Goal: Transaction & Acquisition: Download file/media

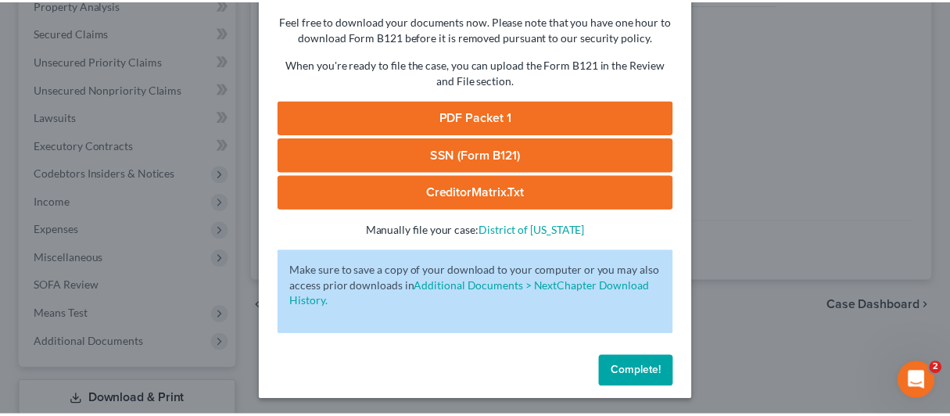
scroll to position [121, 0]
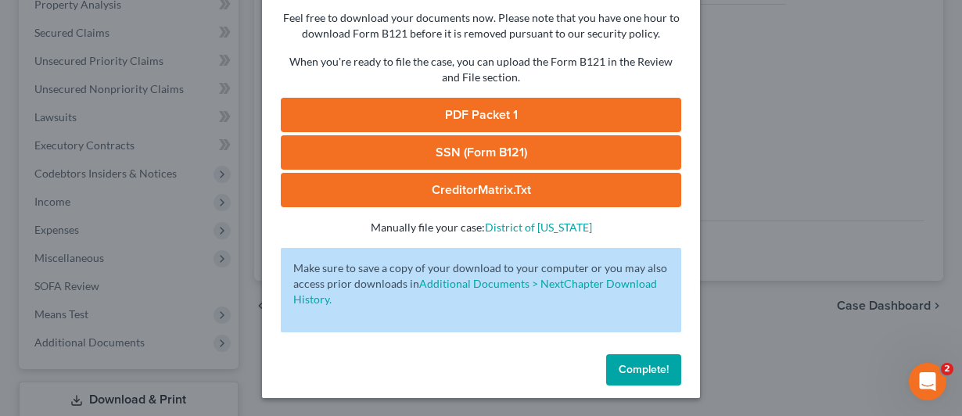
click at [618, 364] on span "Complete!" at bounding box center [643, 369] width 50 height 13
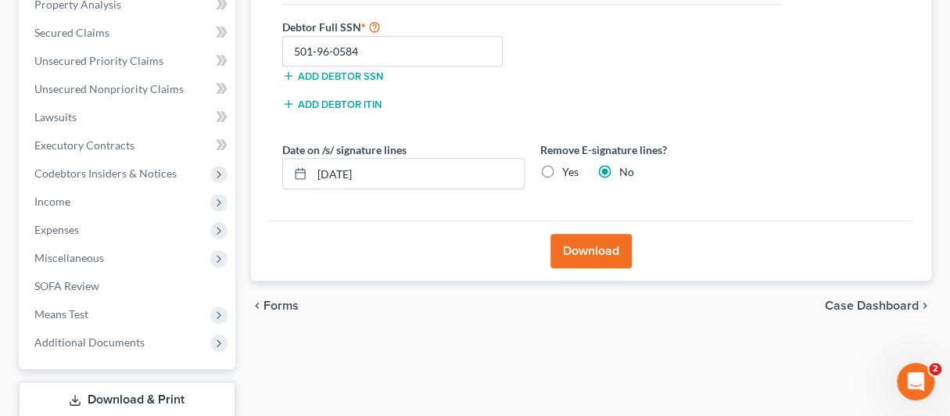
scroll to position [0, 0]
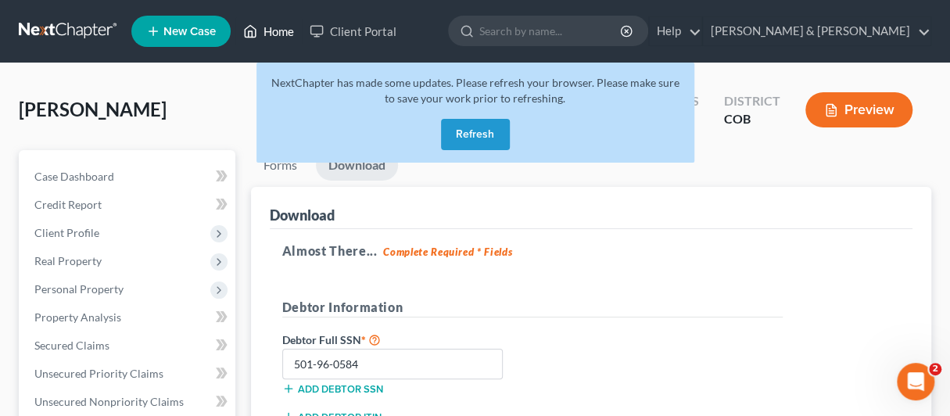
click at [275, 29] on link "Home" at bounding box center [268, 31] width 66 height 28
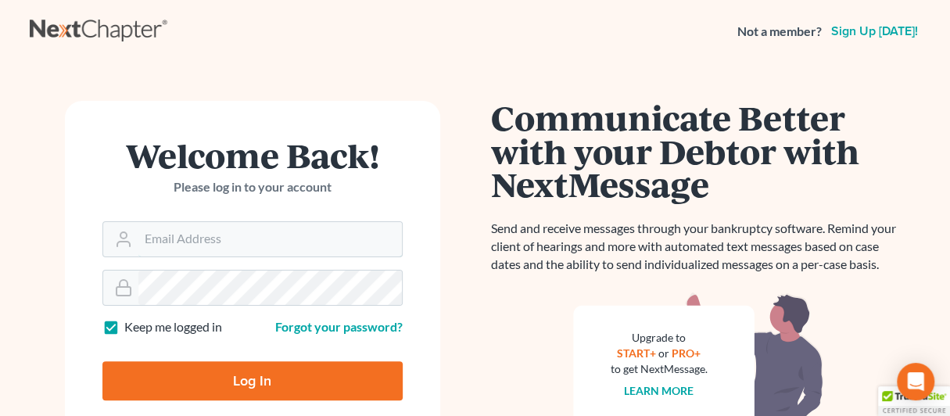
type input "[EMAIL_ADDRESS][DOMAIN_NAME]"
click at [220, 373] on input "Log In" at bounding box center [252, 380] width 300 height 39
type input "Thinking..."
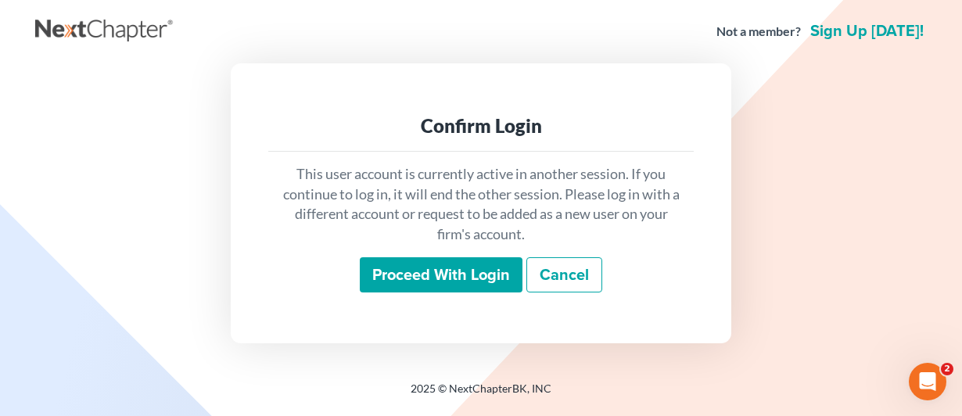
click at [411, 276] on input "Proceed with login" at bounding box center [441, 275] width 163 height 36
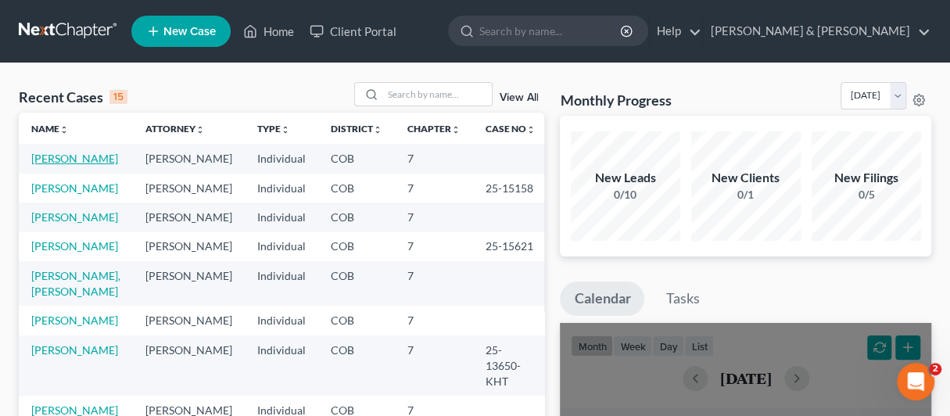
click at [53, 157] on link "Goldis, Marcey" at bounding box center [74, 158] width 87 height 13
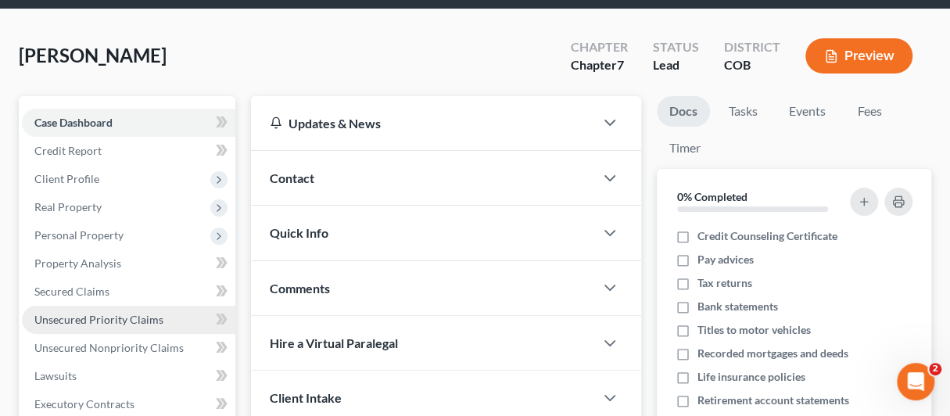
scroll to position [78, 0]
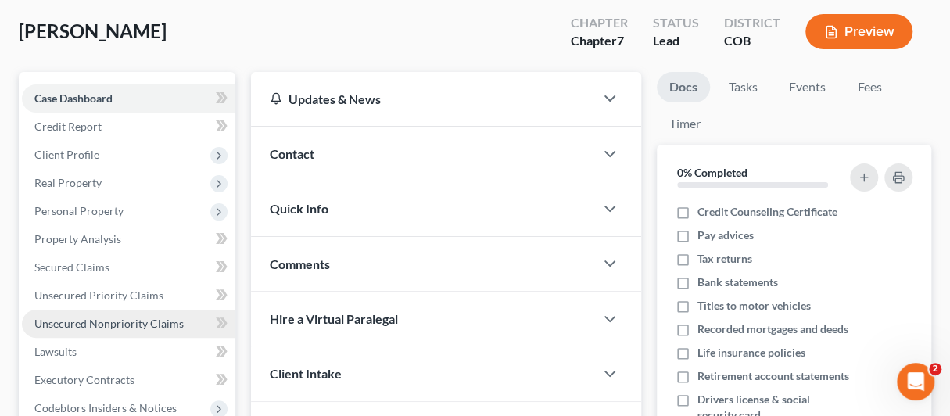
click at [59, 319] on span "Unsecured Nonpriority Claims" at bounding box center [108, 323] width 149 height 13
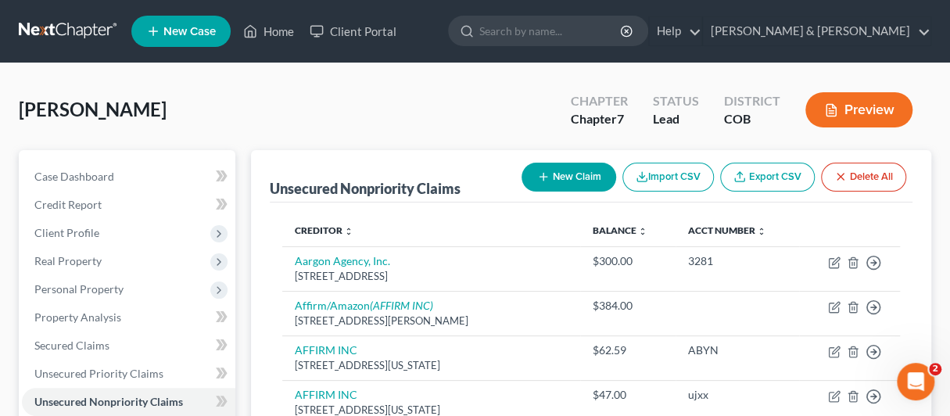
click at [553, 170] on button "New Claim" at bounding box center [568, 177] width 95 height 29
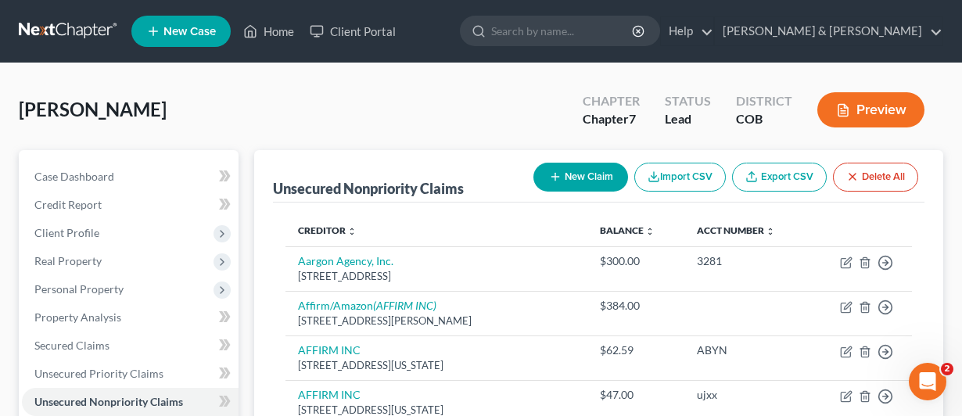
select select "0"
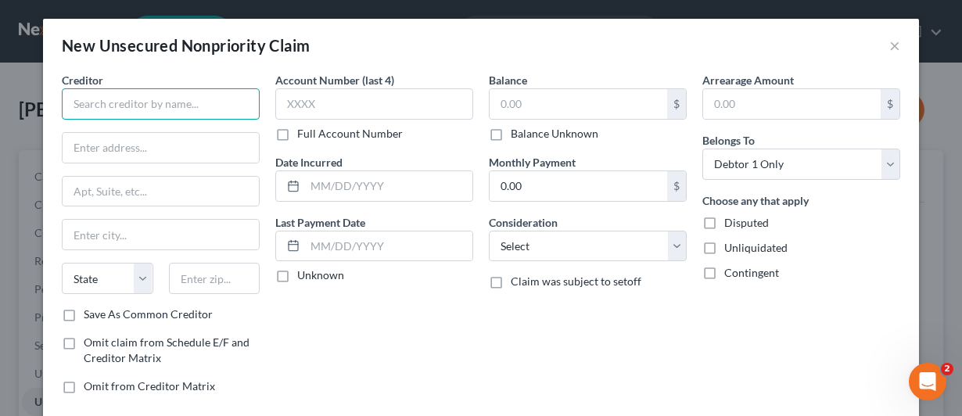
click at [145, 108] on input "text" at bounding box center [161, 103] width 198 height 31
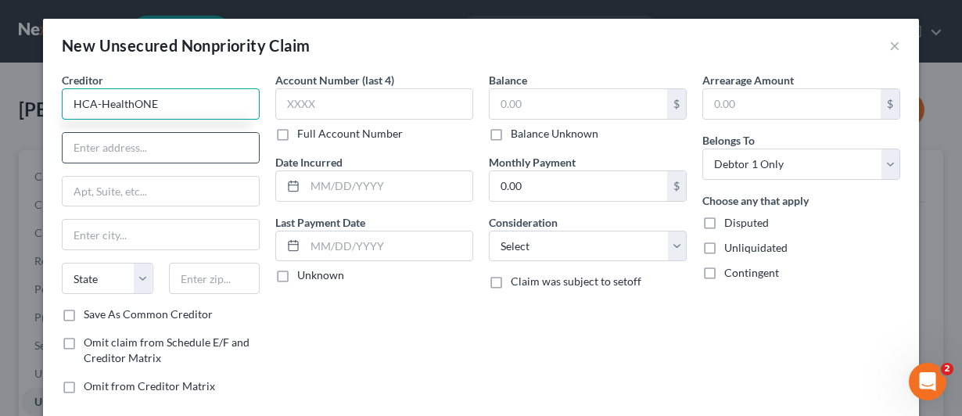
type input "HCA-HealthONE"
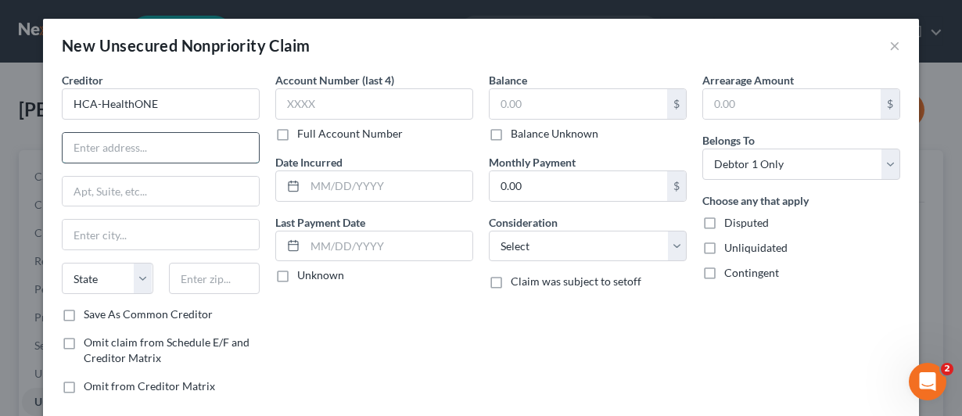
click at [114, 154] on input "text" at bounding box center [161, 148] width 196 height 30
type input "P.O. Box 740760"
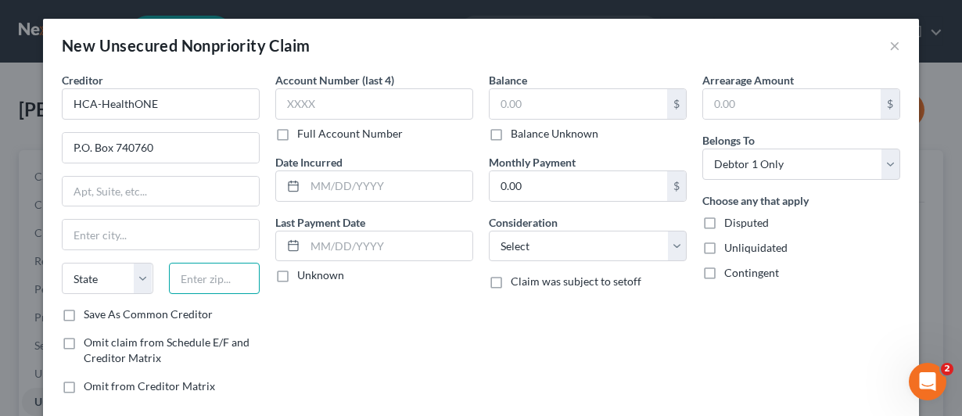
click at [203, 274] on input "text" at bounding box center [214, 278] width 91 height 31
type input "45274"
click at [280, 331] on div "Account Number (last 4) Full Account Number Date Incurred Last Payment Date Unk…" at bounding box center [373, 239] width 213 height 335
type input "Cincinnati"
select select "36"
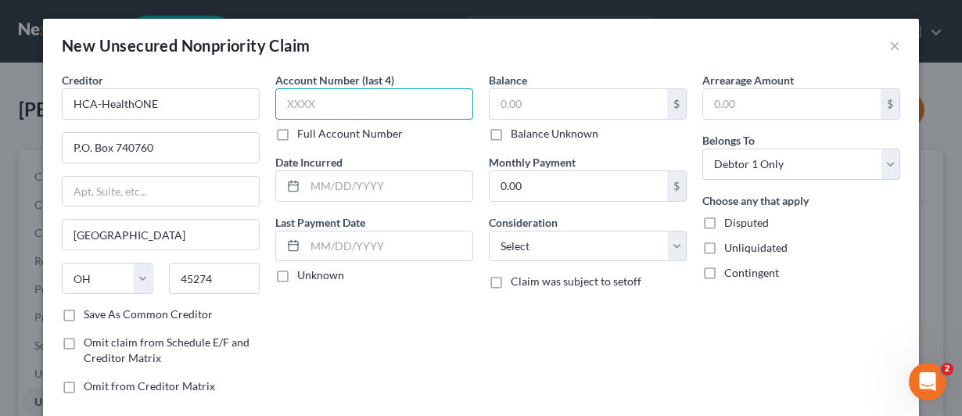
click at [285, 102] on input "text" at bounding box center [374, 103] width 198 height 31
type input "7911"
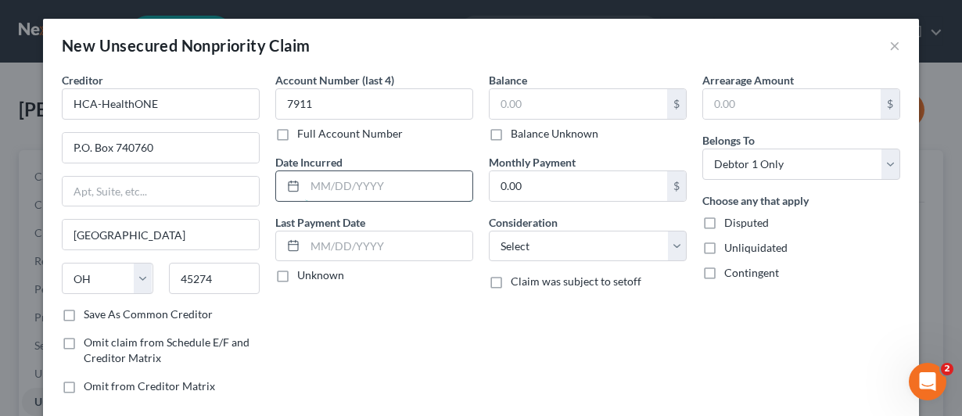
click at [322, 195] on input "text" at bounding box center [388, 186] width 167 height 30
click at [496, 106] on input "text" at bounding box center [577, 104] width 177 height 30
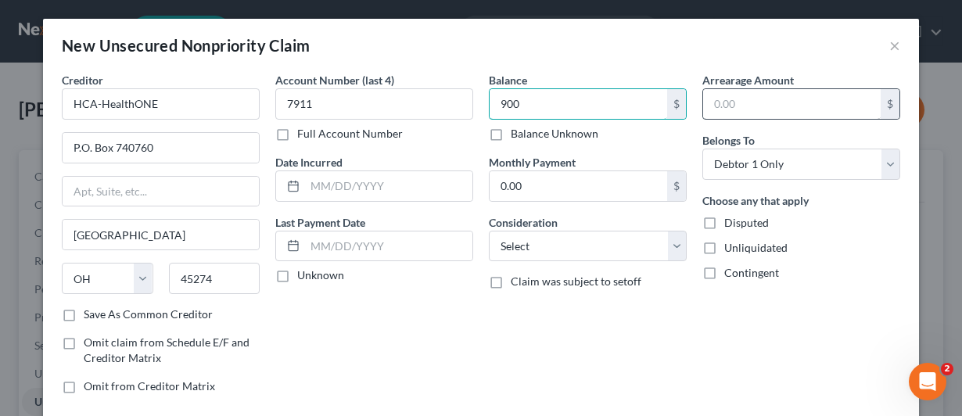
type input "900"
click at [703, 100] on input "text" at bounding box center [791, 104] width 177 height 30
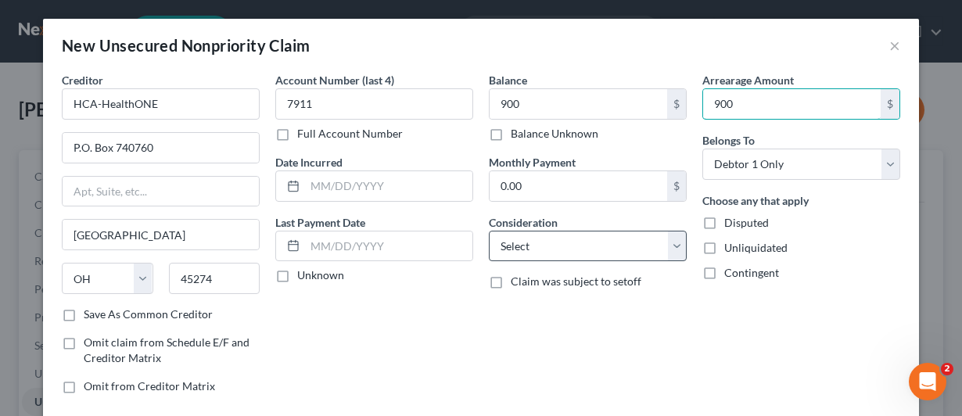
type input "900"
click at [671, 238] on select "Select Cable / Satellite Services Collection Agency Credit Card Debt Debt Couns…" at bounding box center [588, 246] width 198 height 31
select select "9"
click at [489, 231] on select "Select Cable / Satellite Services Collection Agency Credit Card Debt Debt Couns…" at bounding box center [588, 246] width 198 height 31
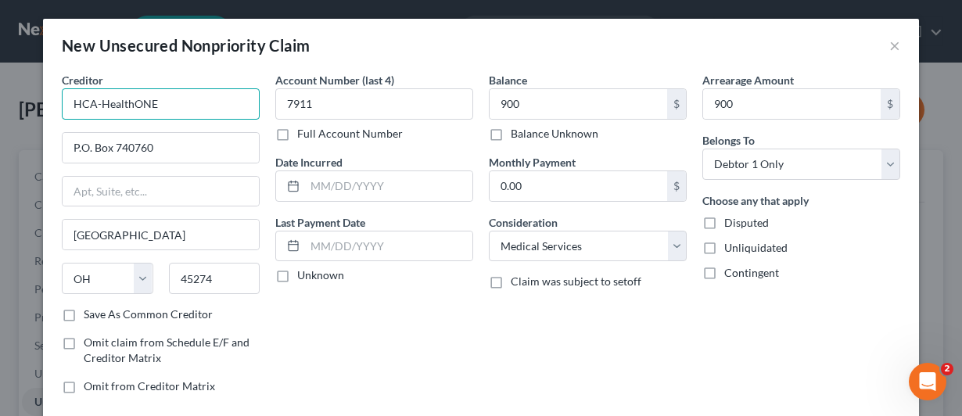
click at [178, 110] on input "HCA-HealthONE" at bounding box center [161, 103] width 198 height 31
type input "HCA-HealthONE ROSE"
click at [222, 283] on input "45274" at bounding box center [214, 278] width 91 height 31
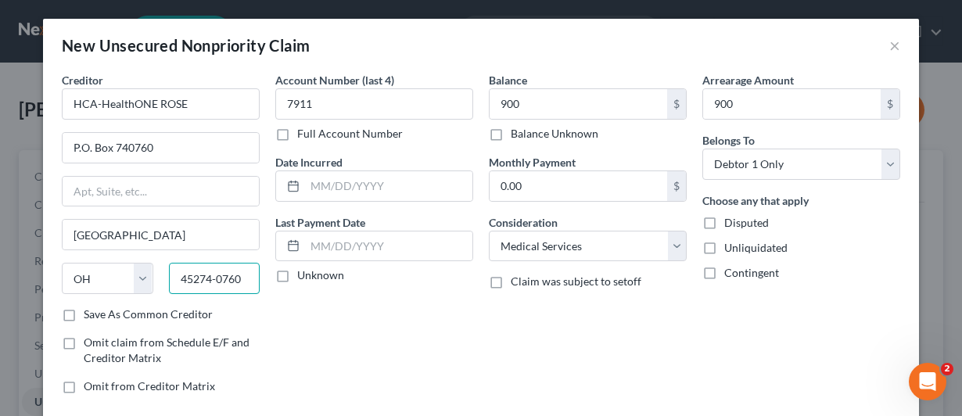
type input "45274-0760"
click at [84, 311] on label "Save As Common Creditor" at bounding box center [148, 314] width 129 height 16
click at [90, 311] on input "Save As Common Creditor" at bounding box center [95, 311] width 10 height 10
checkbox input "true"
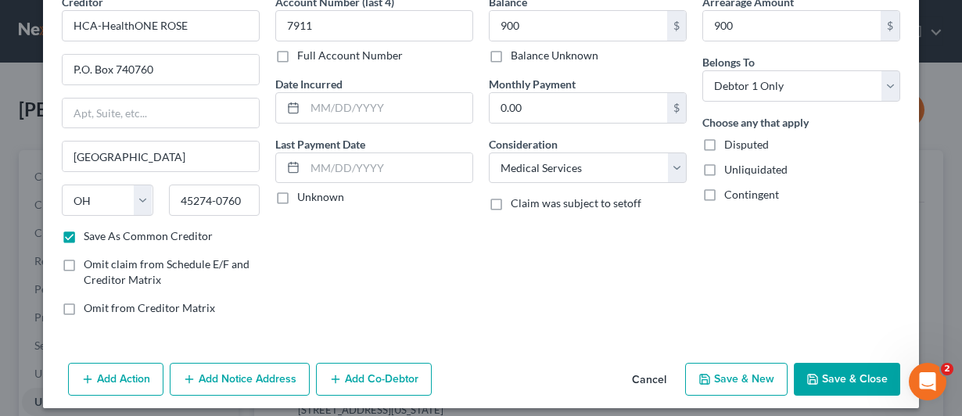
scroll to position [86, 0]
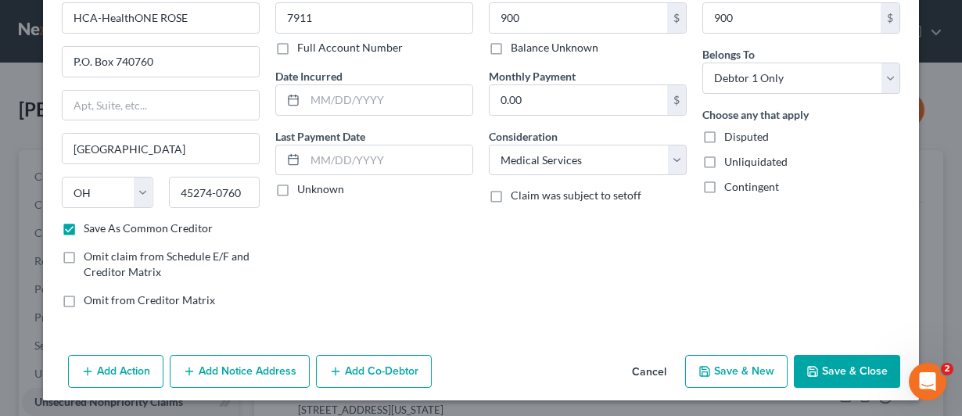
click at [210, 368] on button "Add Notice Address" at bounding box center [240, 371] width 140 height 33
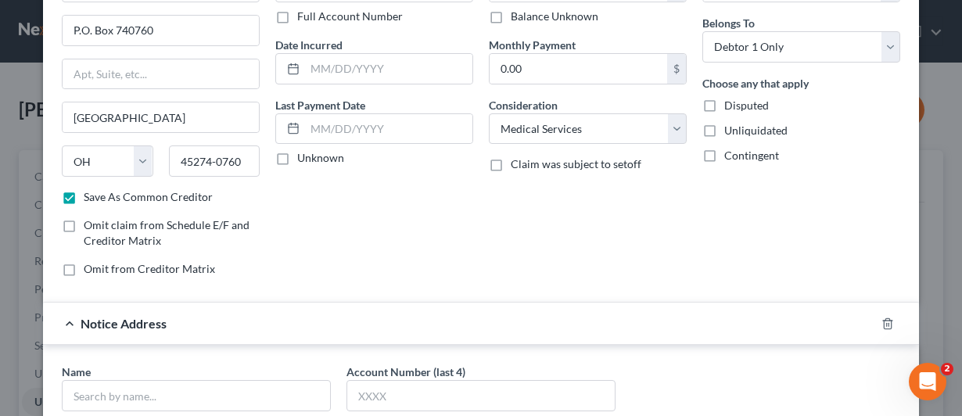
scroll to position [164, 0]
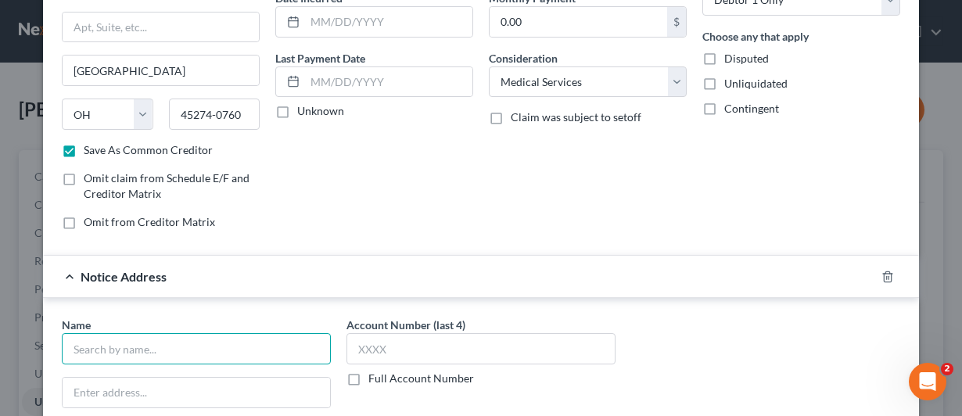
click at [92, 345] on input "text" at bounding box center [196, 348] width 269 height 31
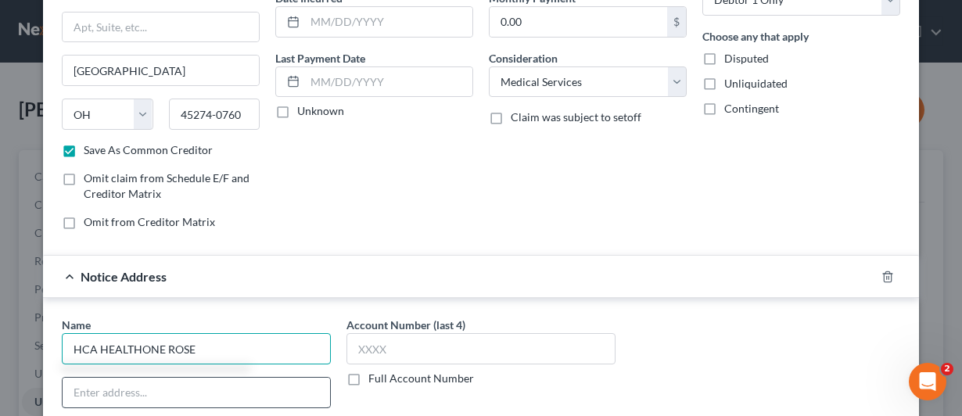
type input "HCA HEALTHONE ROSE"
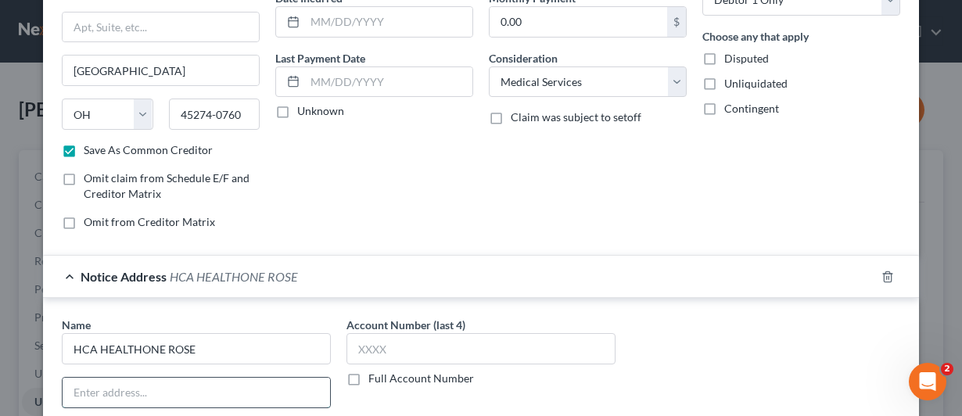
click at [113, 393] on input "text" at bounding box center [196, 393] width 267 height 30
type input "O"
click at [106, 389] on input "P.O. Box630759" at bounding box center [196, 393] width 267 height 30
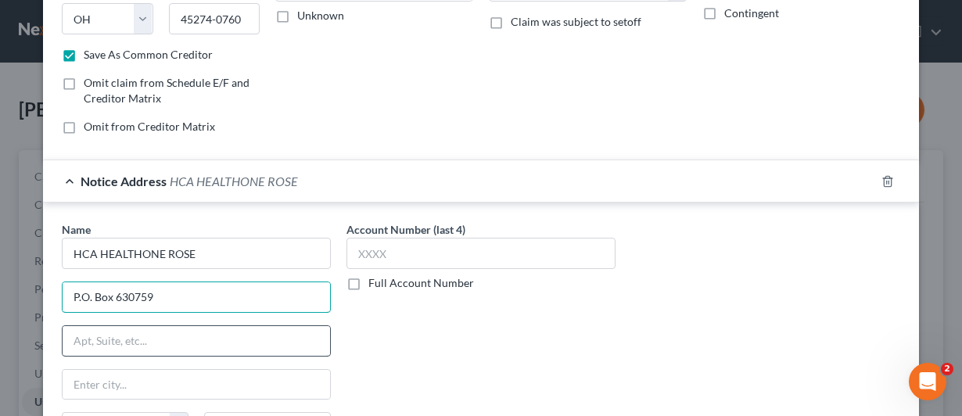
scroll to position [321, 0]
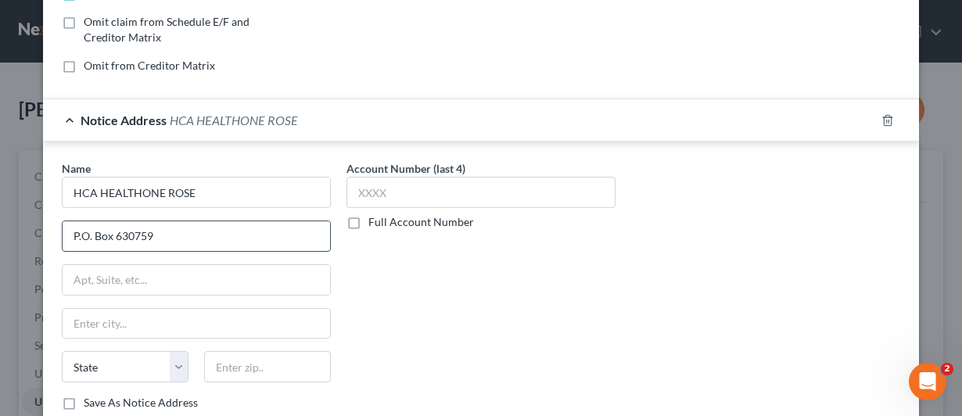
drag, startPoint x: 159, startPoint y: 229, endPoint x: 56, endPoint y: 235, distance: 104.2
click at [62, 235] on div "P.O. Box 630759" at bounding box center [196, 235] width 269 height 31
paste input "4567 E. 9th Ave."
type input "4567 E. 9th Ave."
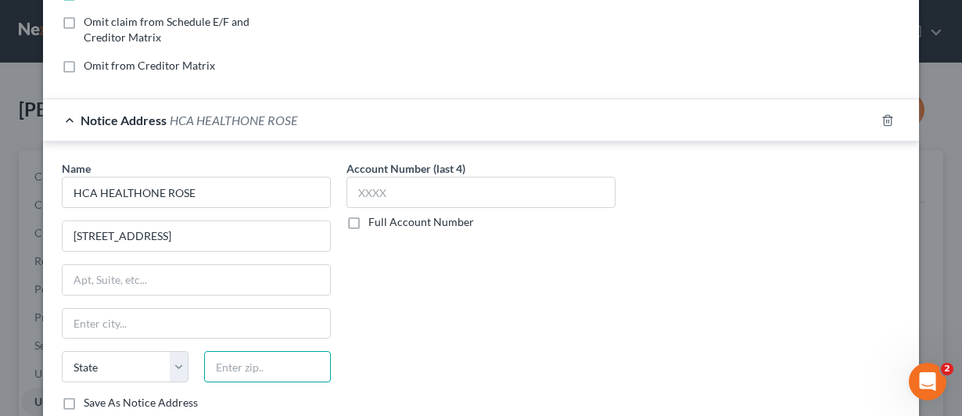
click at [231, 360] on input "text" at bounding box center [267, 366] width 127 height 31
type input "80220"
click at [385, 380] on div "Account Number (last 4) Full Account Number" at bounding box center [481, 291] width 285 height 263
type input "Denver"
select select "5"
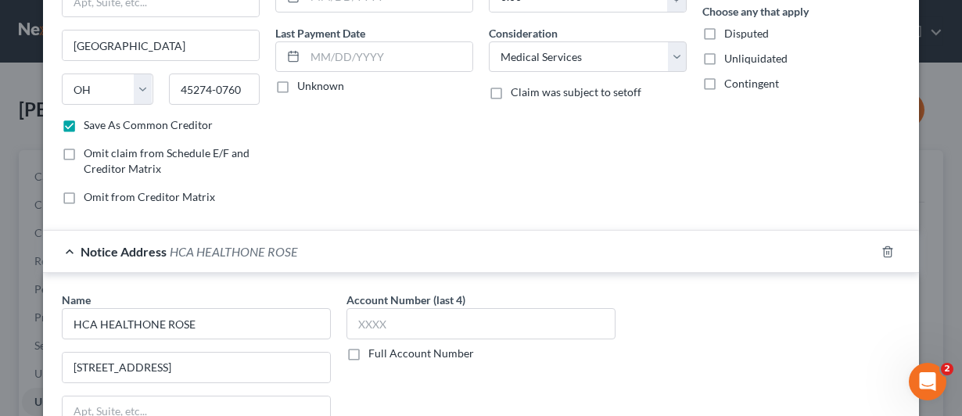
scroll to position [235, 0]
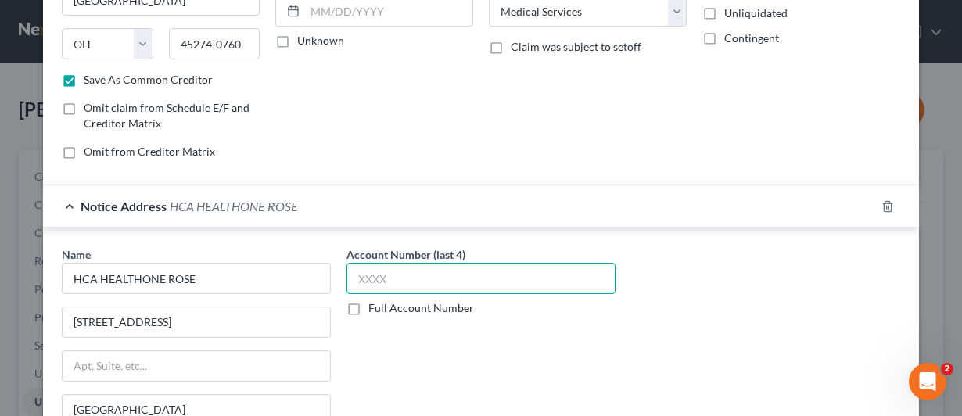
click at [350, 278] on input "text" at bounding box center [480, 278] width 269 height 31
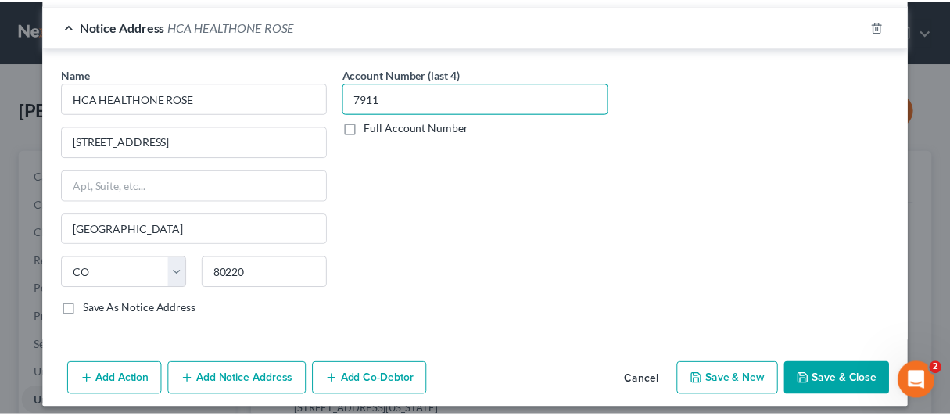
scroll to position [420, 0]
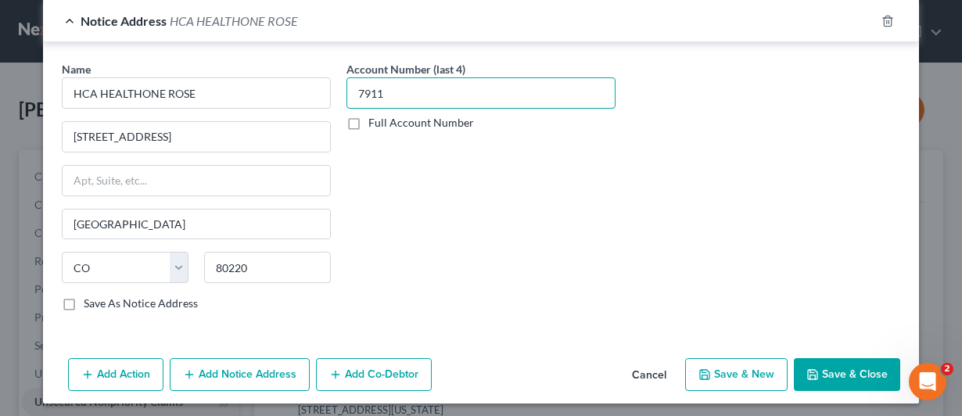
type input "7911"
click at [850, 366] on button "Save & Close" at bounding box center [846, 374] width 106 height 33
checkbox input "false"
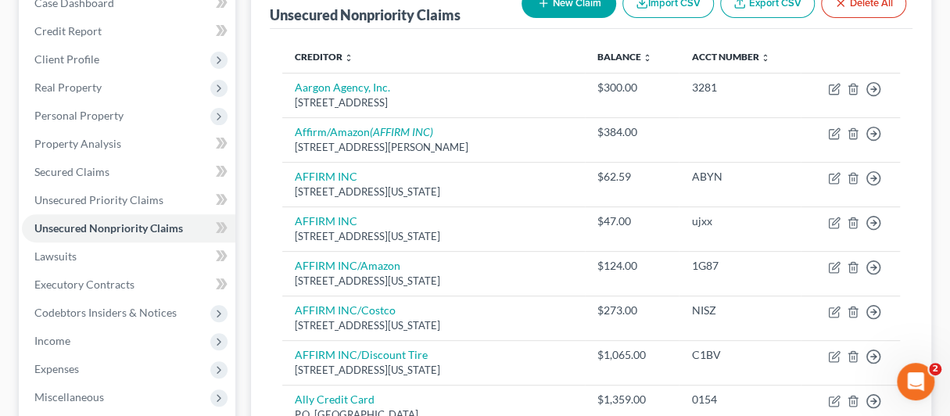
scroll to position [0, 0]
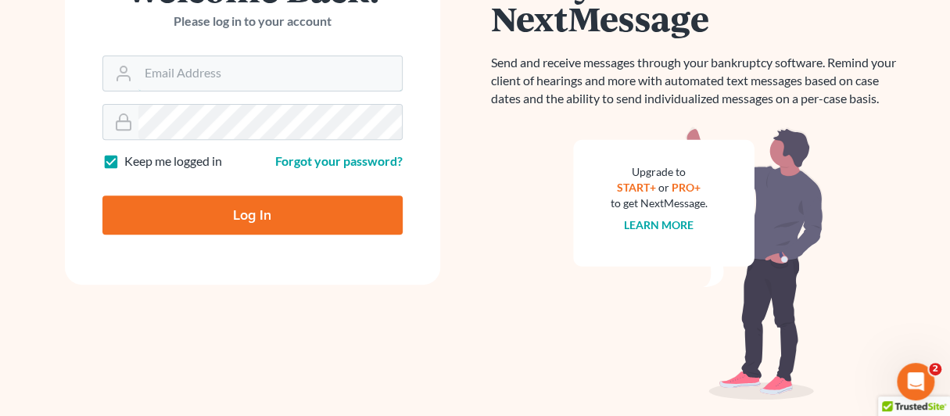
type input "[EMAIL_ADDRESS][DOMAIN_NAME]"
click at [263, 220] on input "Log In" at bounding box center [252, 214] width 300 height 39
type input "Thinking..."
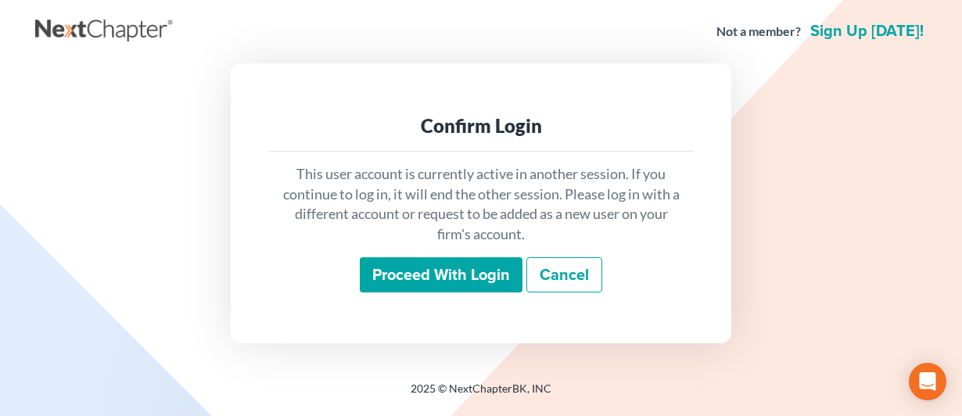
click at [432, 274] on input "Proceed with login" at bounding box center [441, 275] width 163 height 36
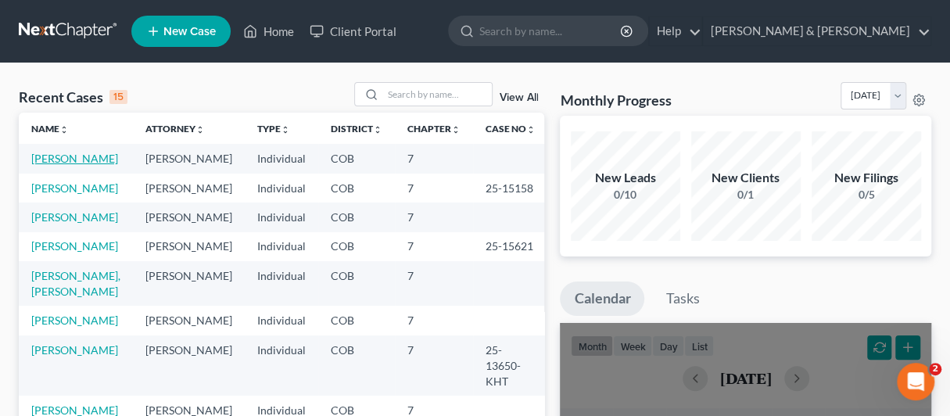
click at [61, 163] on link "[PERSON_NAME]" at bounding box center [74, 158] width 87 height 13
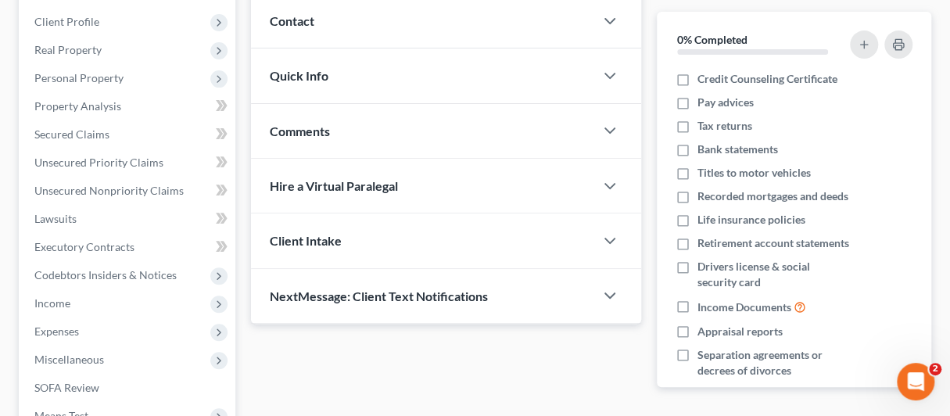
scroll to position [200, 0]
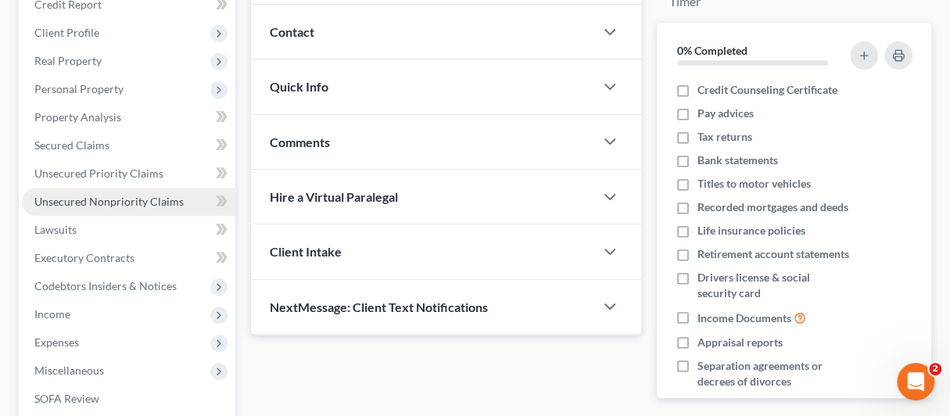
click at [66, 196] on span "Unsecured Nonpriority Claims" at bounding box center [108, 201] width 149 height 13
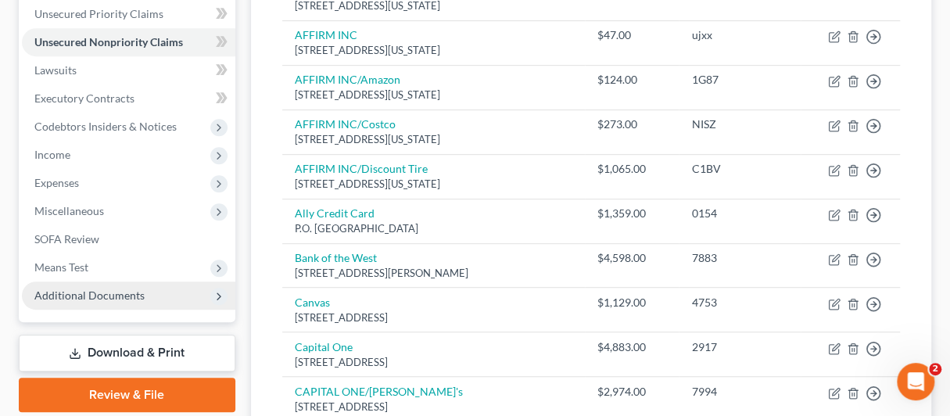
scroll to position [391, 0]
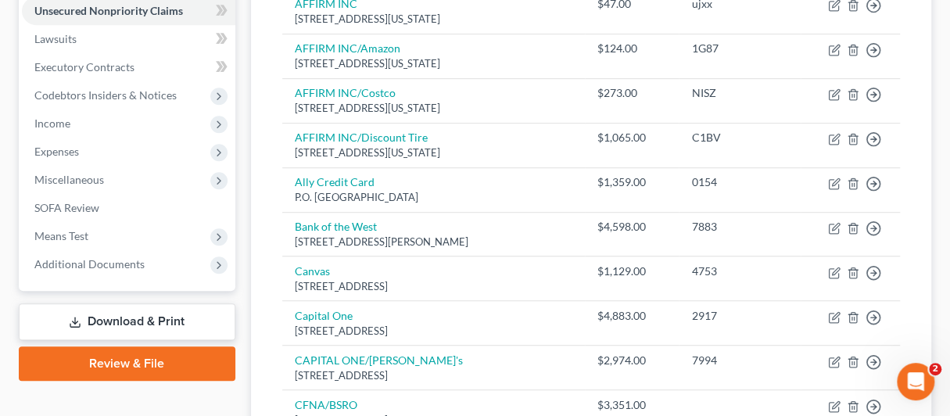
click at [113, 316] on link "Download & Print" at bounding box center [127, 321] width 217 height 37
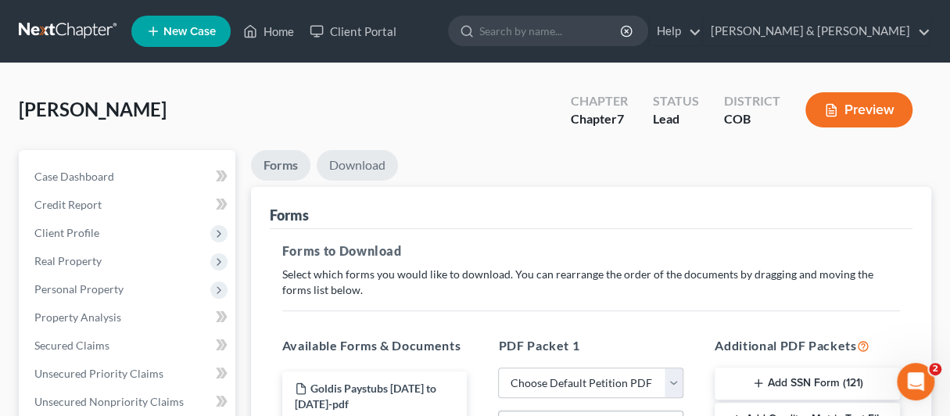
click at [346, 166] on link "Download" at bounding box center [357, 165] width 81 height 30
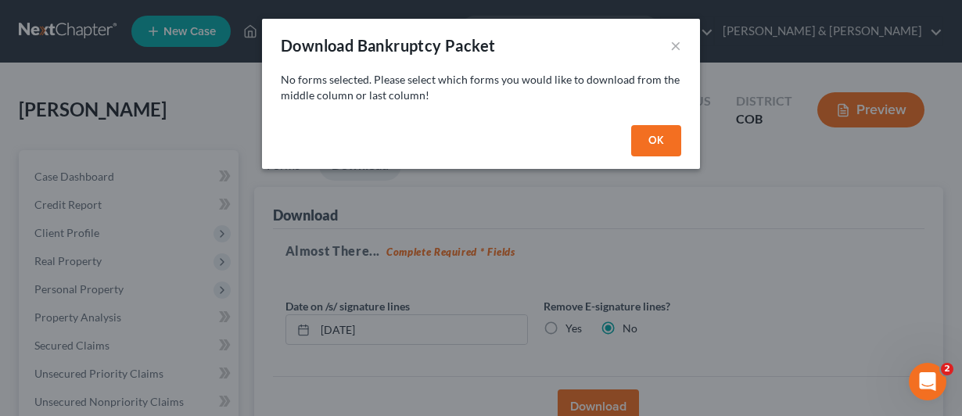
click at [654, 133] on button "OK" at bounding box center [656, 140] width 50 height 31
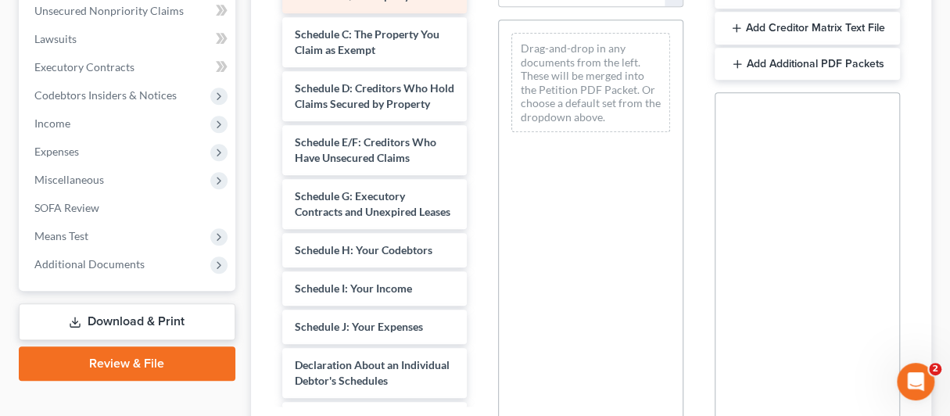
scroll to position [235, 0]
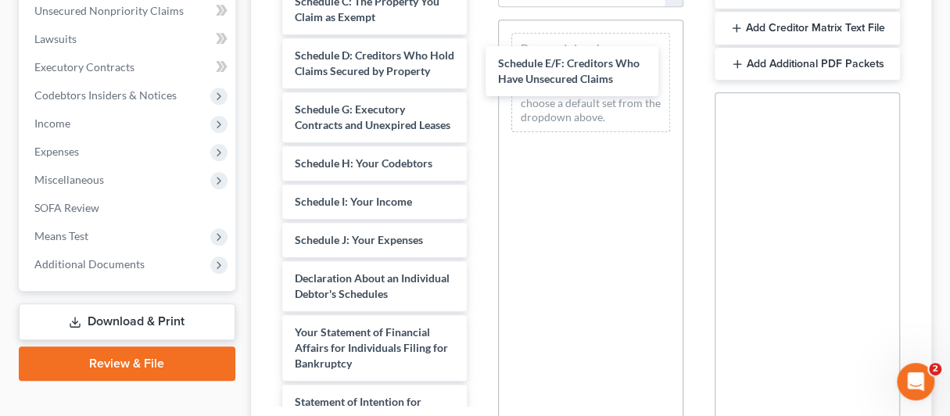
drag, startPoint x: 355, startPoint y: 145, endPoint x: 559, endPoint y: 70, distance: 217.7
click at [480, 69] on div "Schedule E/F: Creditors Who Have Unsecured Claims Goldis Paystubs 6-26-25 to 9-…" at bounding box center [375, 233] width 210 height 974
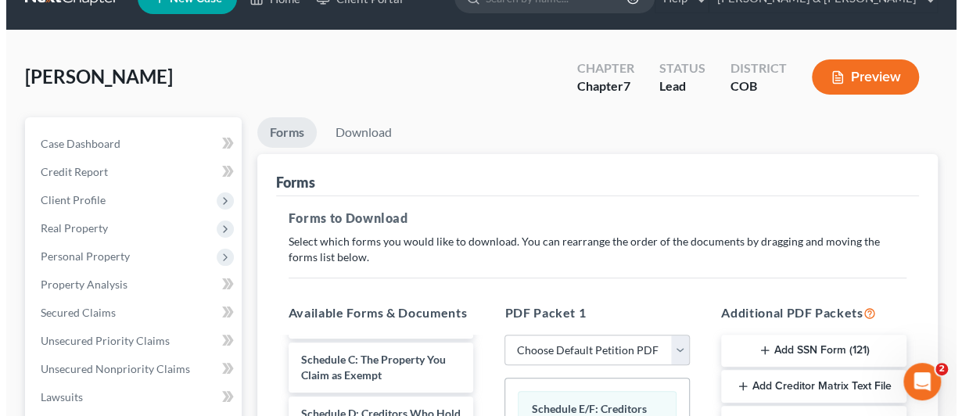
scroll to position [0, 0]
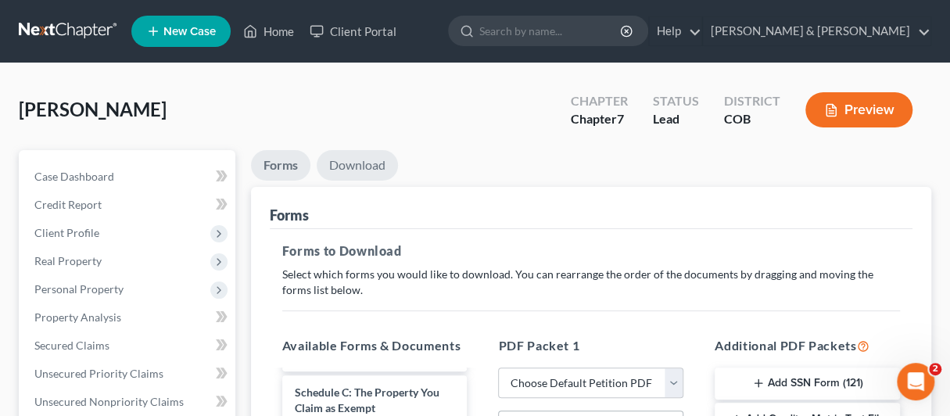
click at [350, 169] on link "Download" at bounding box center [357, 165] width 81 height 30
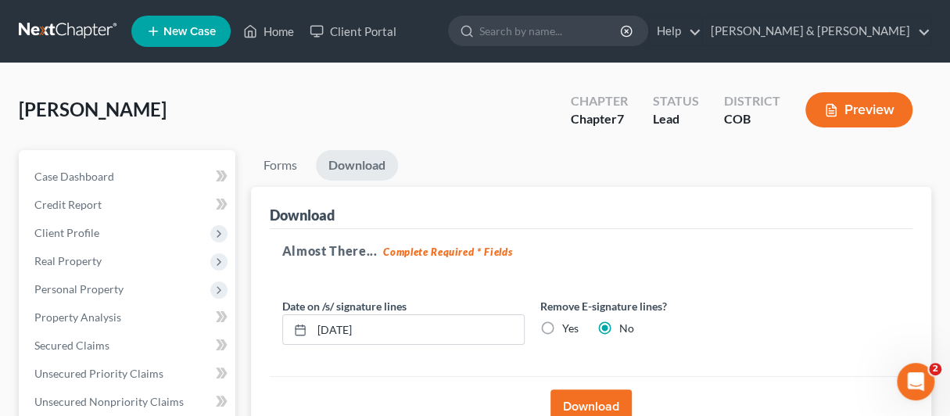
click at [592, 399] on button "Download" at bounding box center [590, 406] width 81 height 34
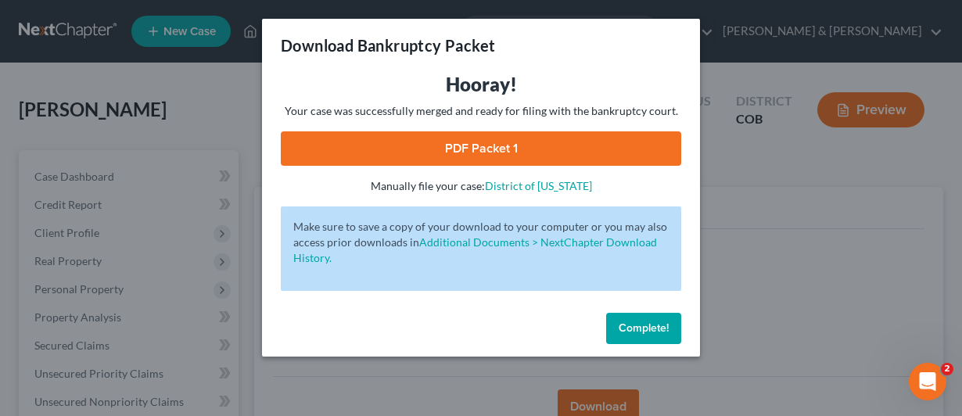
click at [467, 143] on link "PDF Packet 1" at bounding box center [481, 148] width 400 height 34
